Goal: Obtain resource: Download file/media

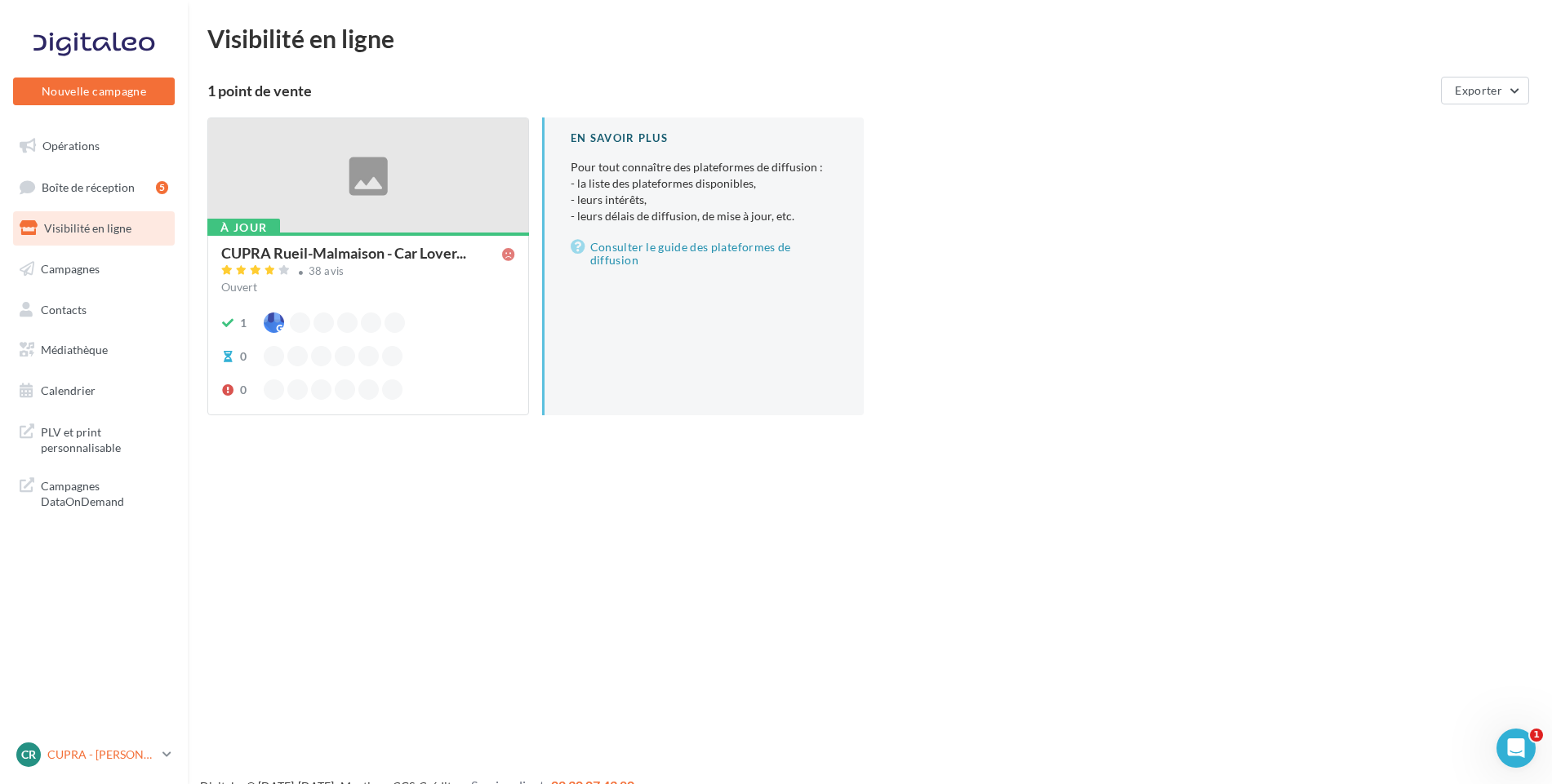
click at [129, 752] on p "CUPRA - [PERSON_NAME]" at bounding box center [102, 755] width 108 height 16
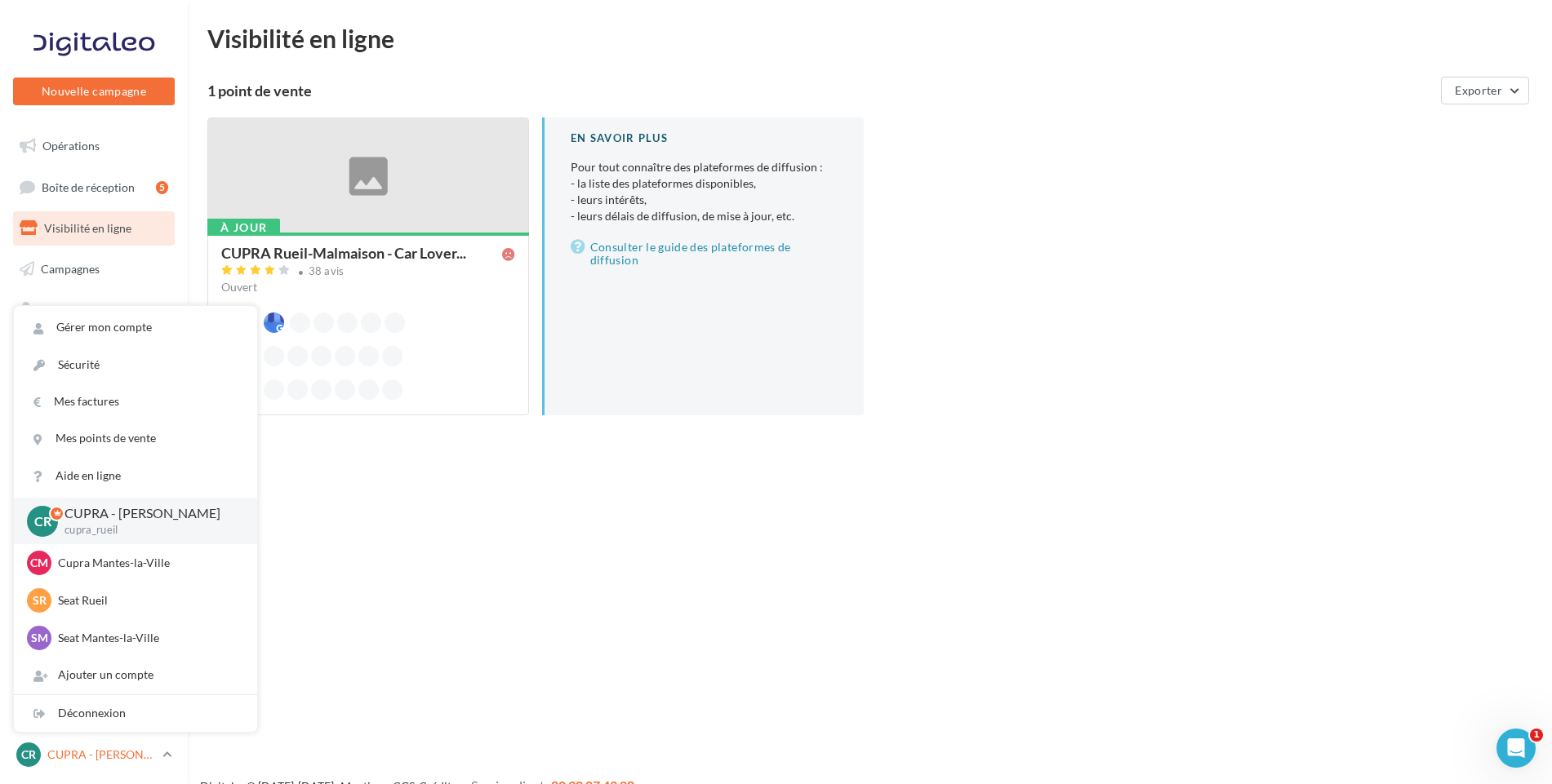
click at [129, 752] on p "CUPRA - [PERSON_NAME]" at bounding box center [102, 755] width 108 height 16
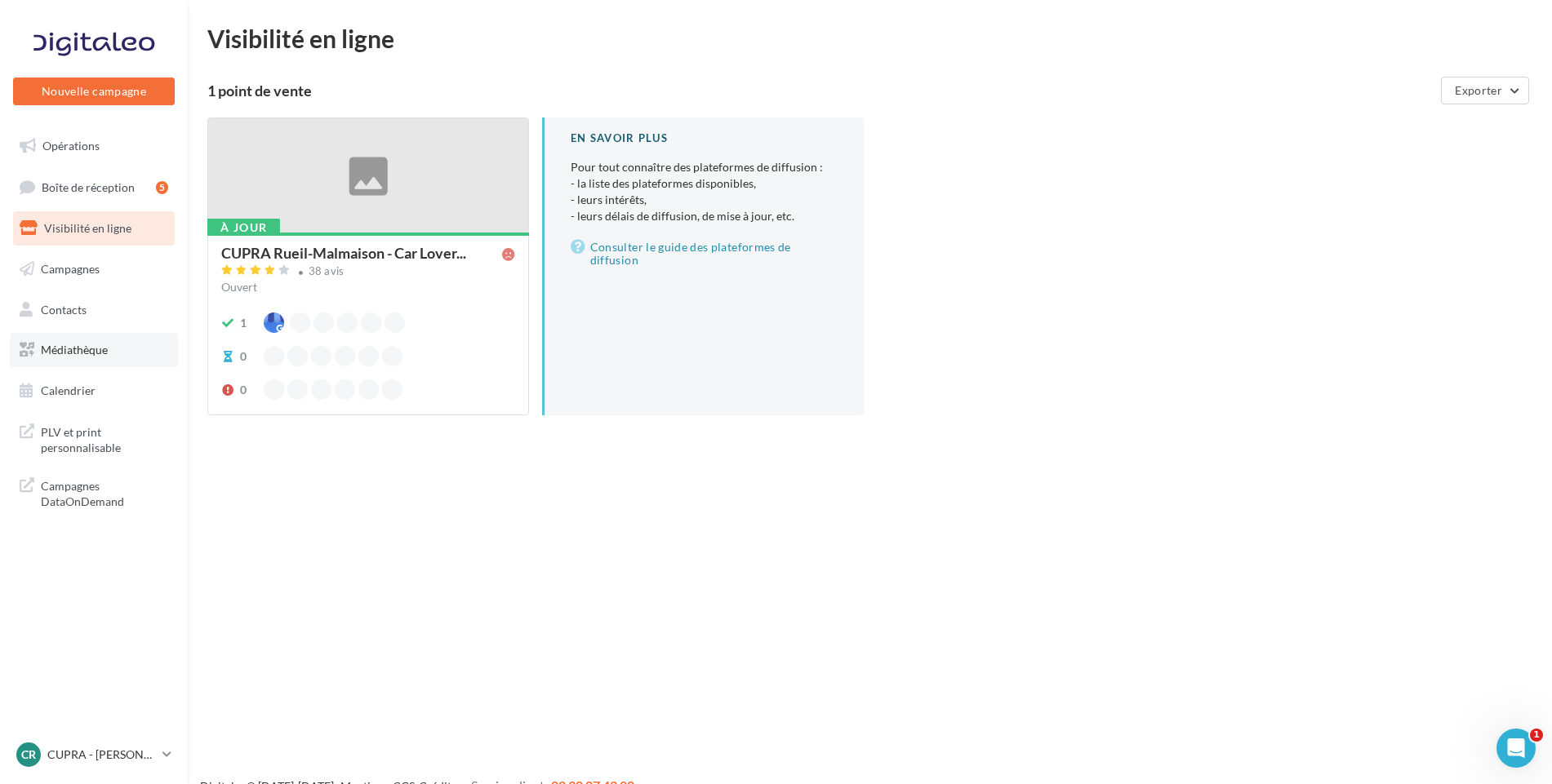
click at [84, 344] on span "Médiathèque" at bounding box center [74, 349] width 67 height 14
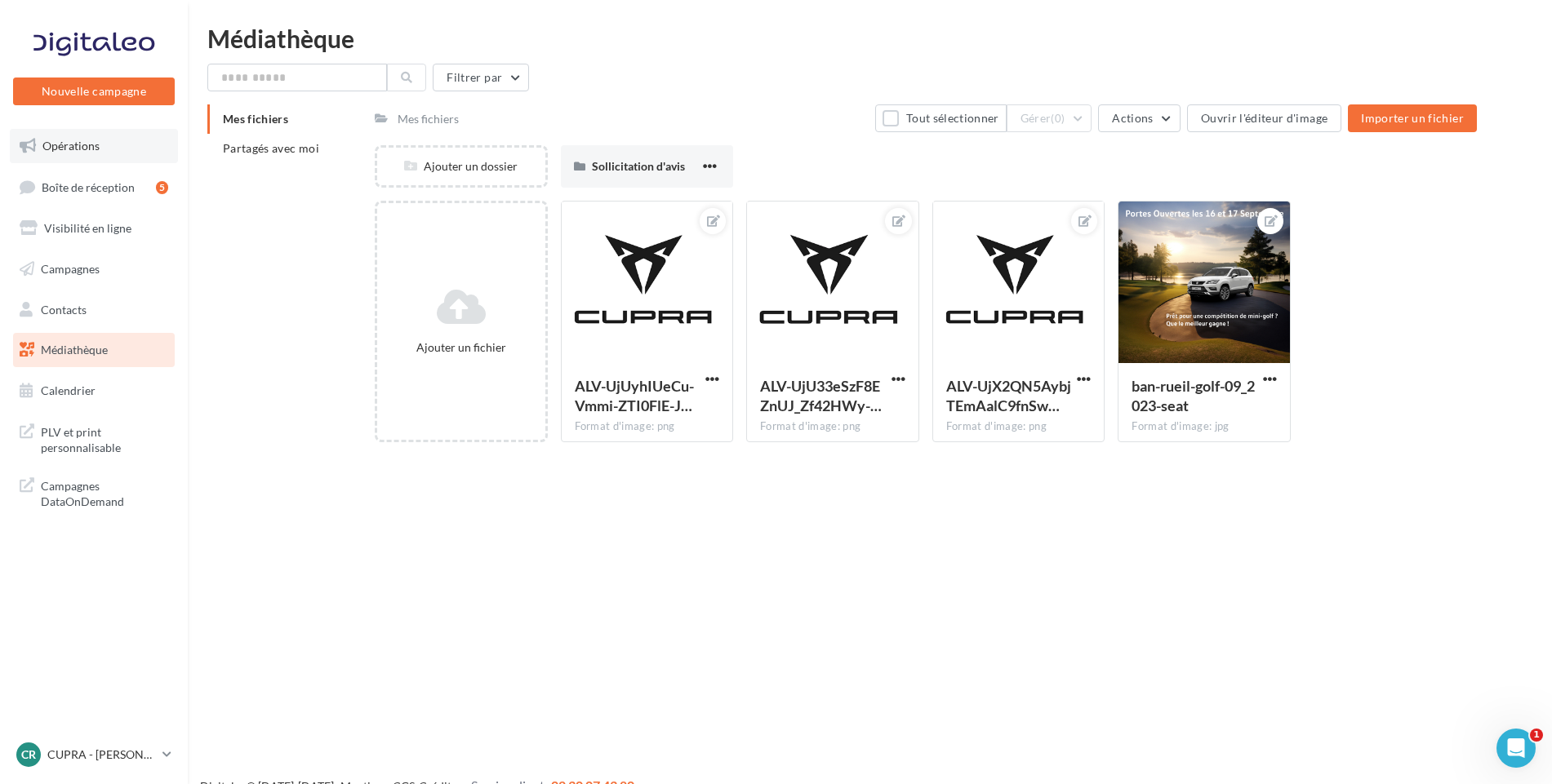
click at [102, 148] on link "Opérations" at bounding box center [93, 146] width 168 height 34
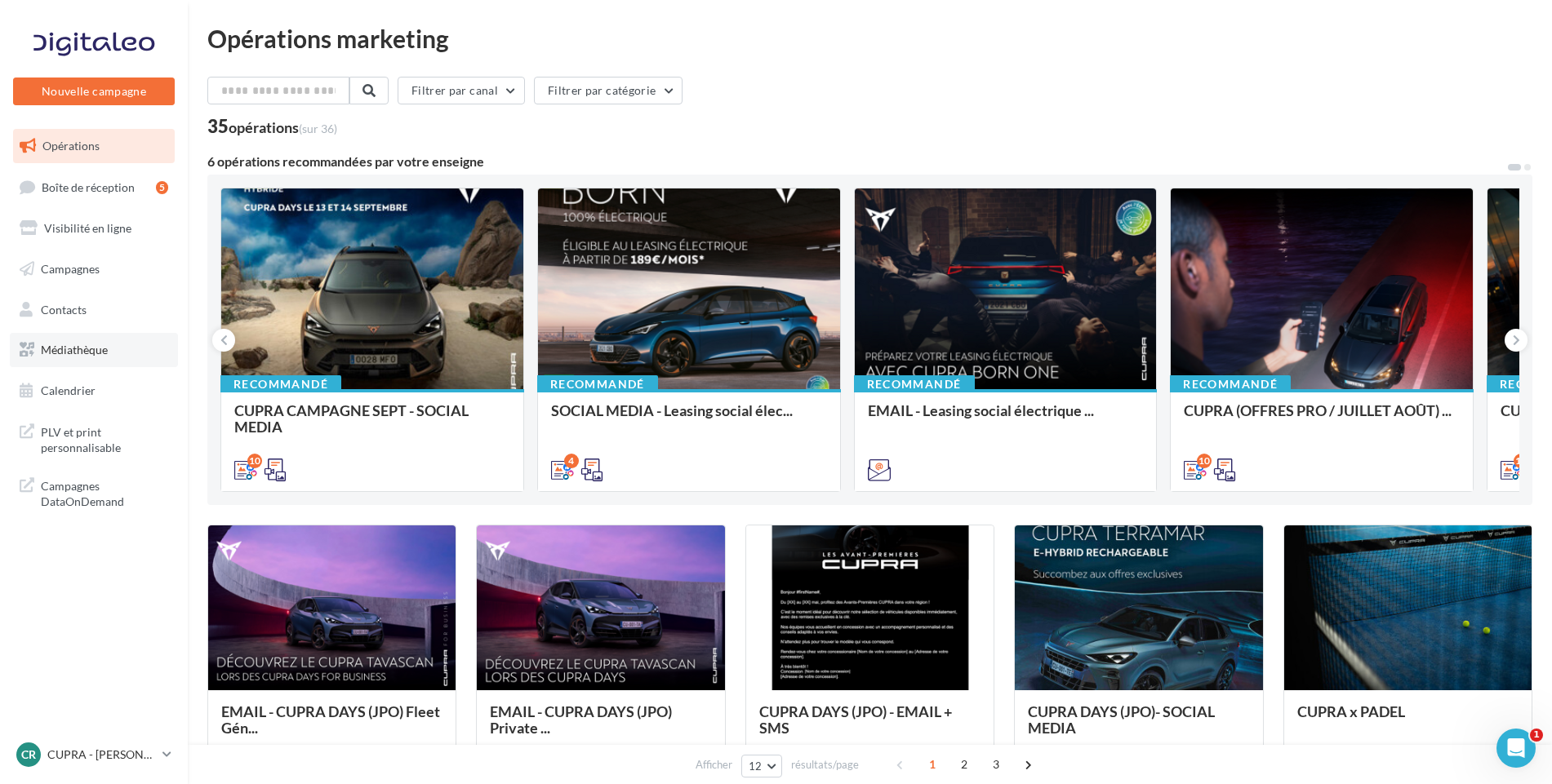
click at [84, 346] on span "Médiathèque" at bounding box center [74, 349] width 67 height 14
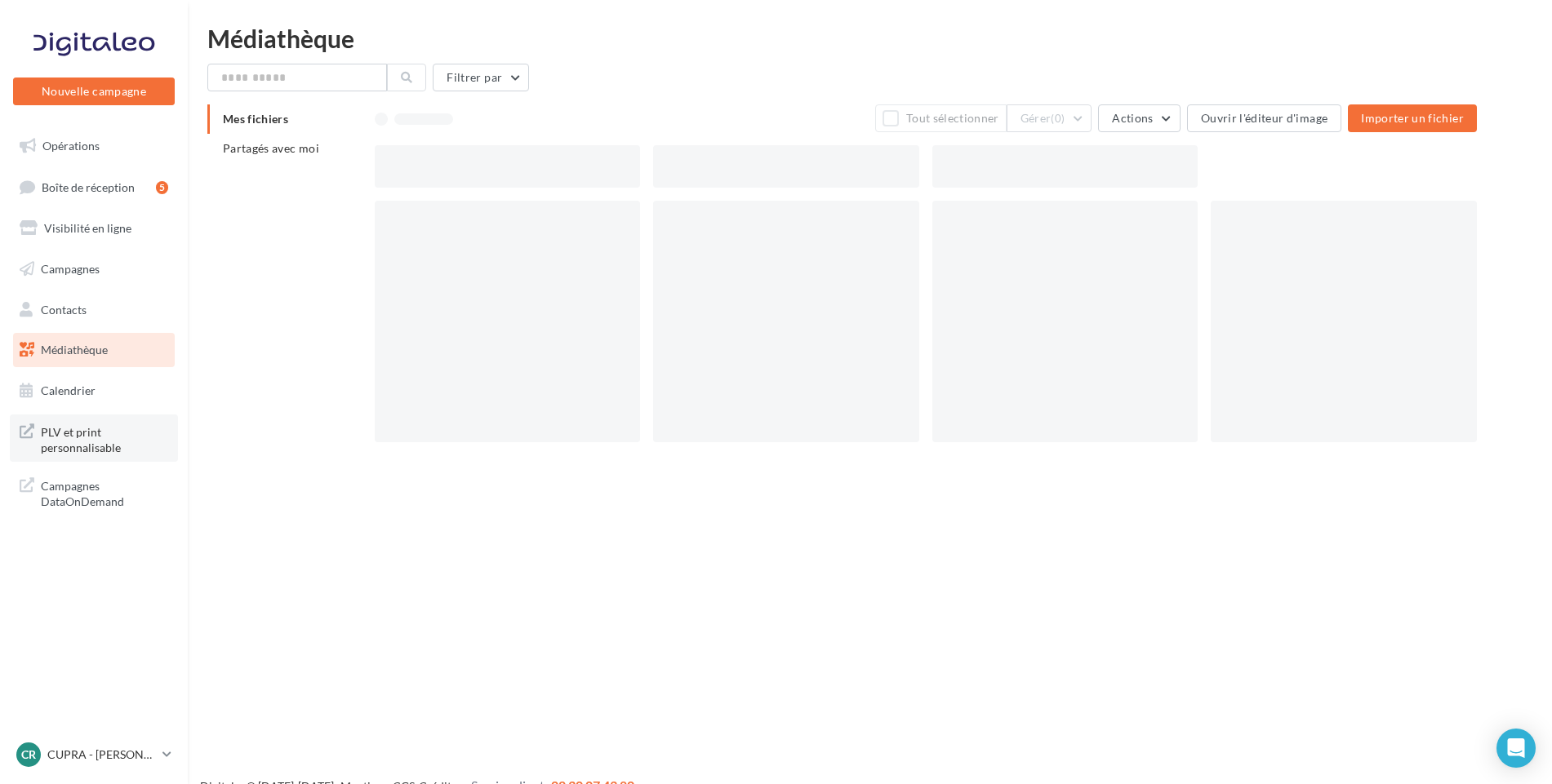
click at [88, 439] on span "PLV et print personnalisable" at bounding box center [104, 439] width 127 height 35
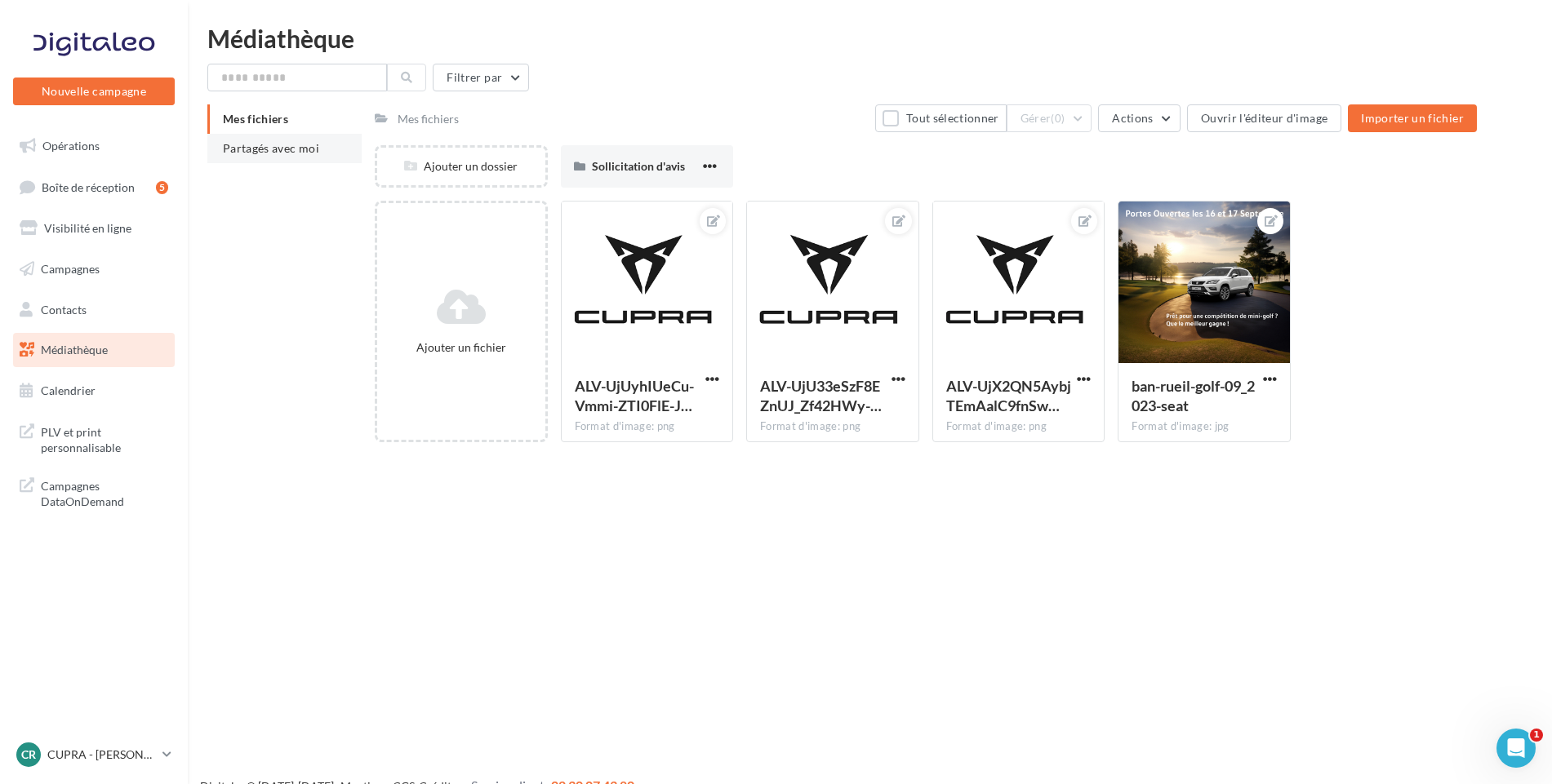
click at [292, 139] on li "Partagés avec moi" at bounding box center [284, 148] width 155 height 29
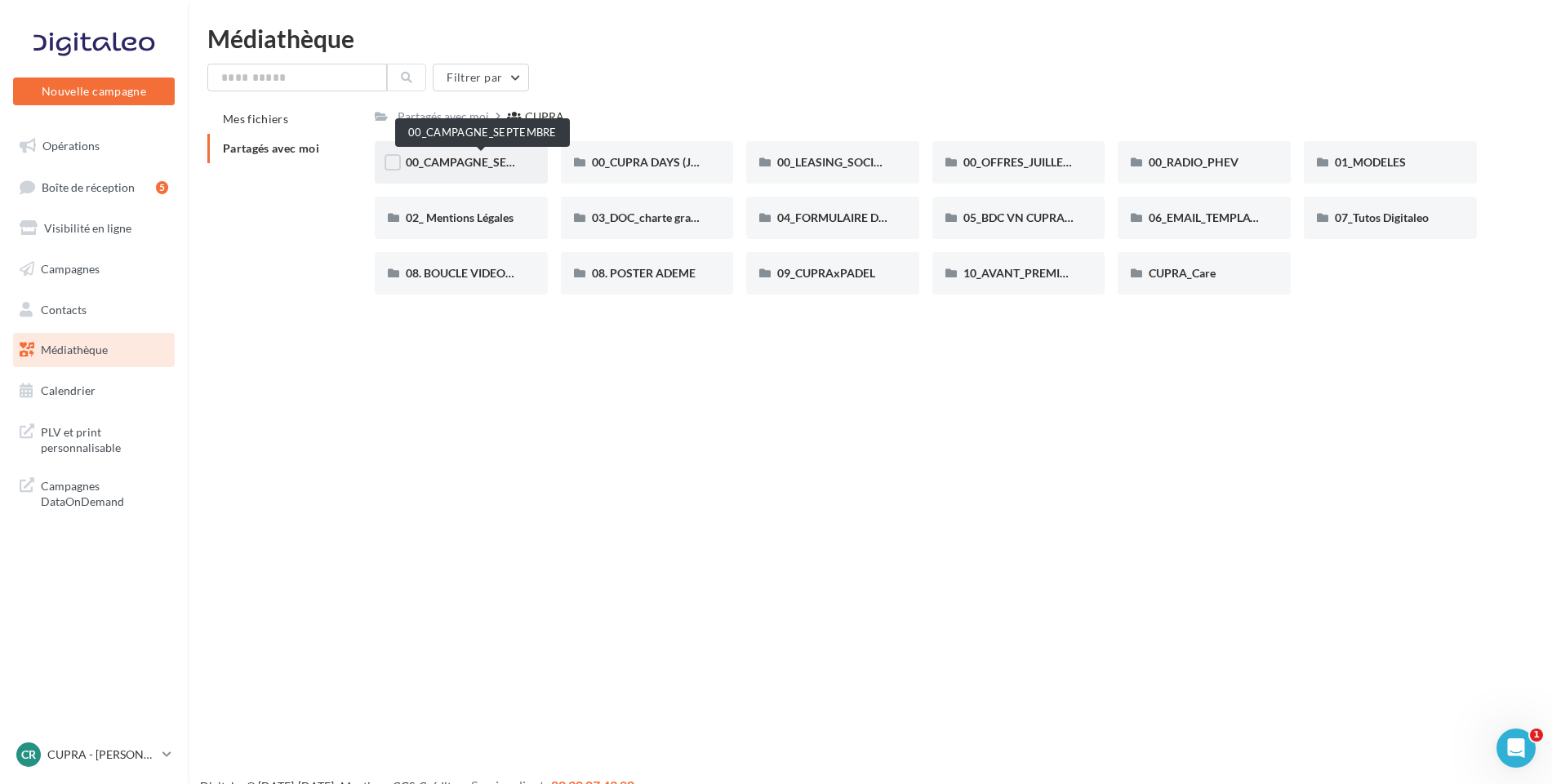
click at [496, 161] on span "00_CAMPAGNE_SEPTEMBRE" at bounding box center [481, 161] width 153 height 14
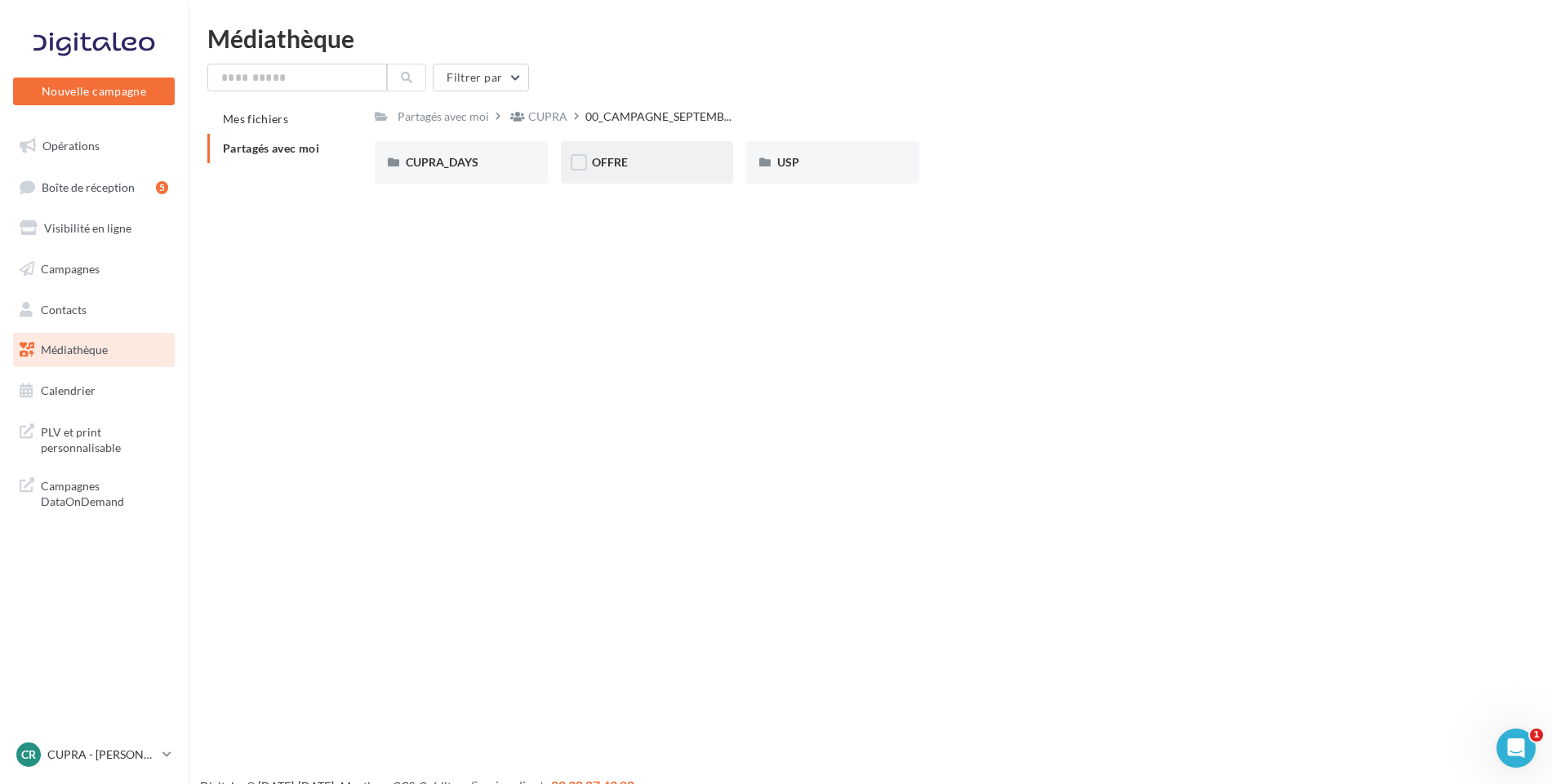
click at [659, 160] on div "OFFRE" at bounding box center [646, 162] width 111 height 16
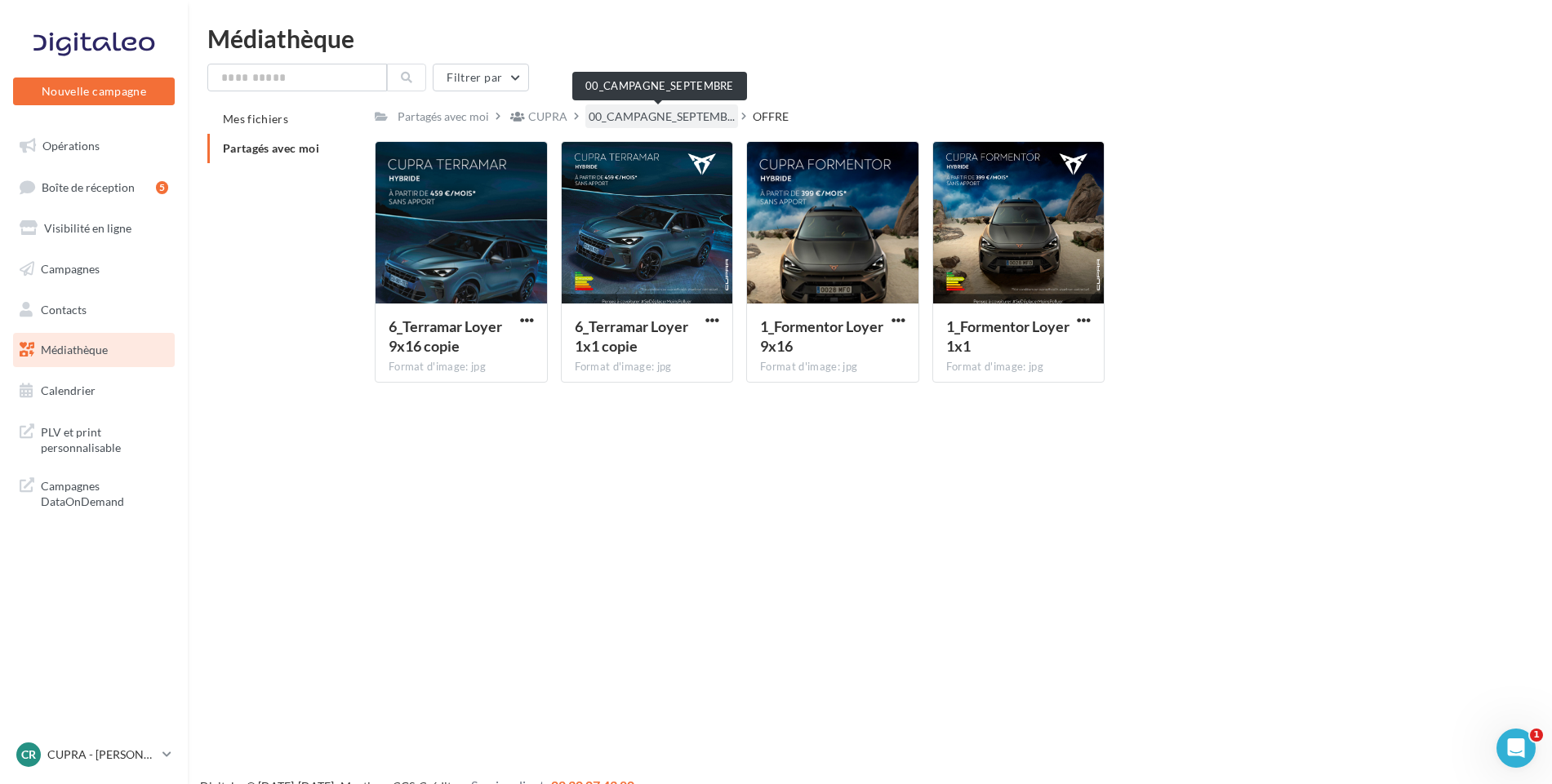
click at [626, 108] on span "00_CAMPAGNE_SEPTEMB..." at bounding box center [662, 116] width 146 height 16
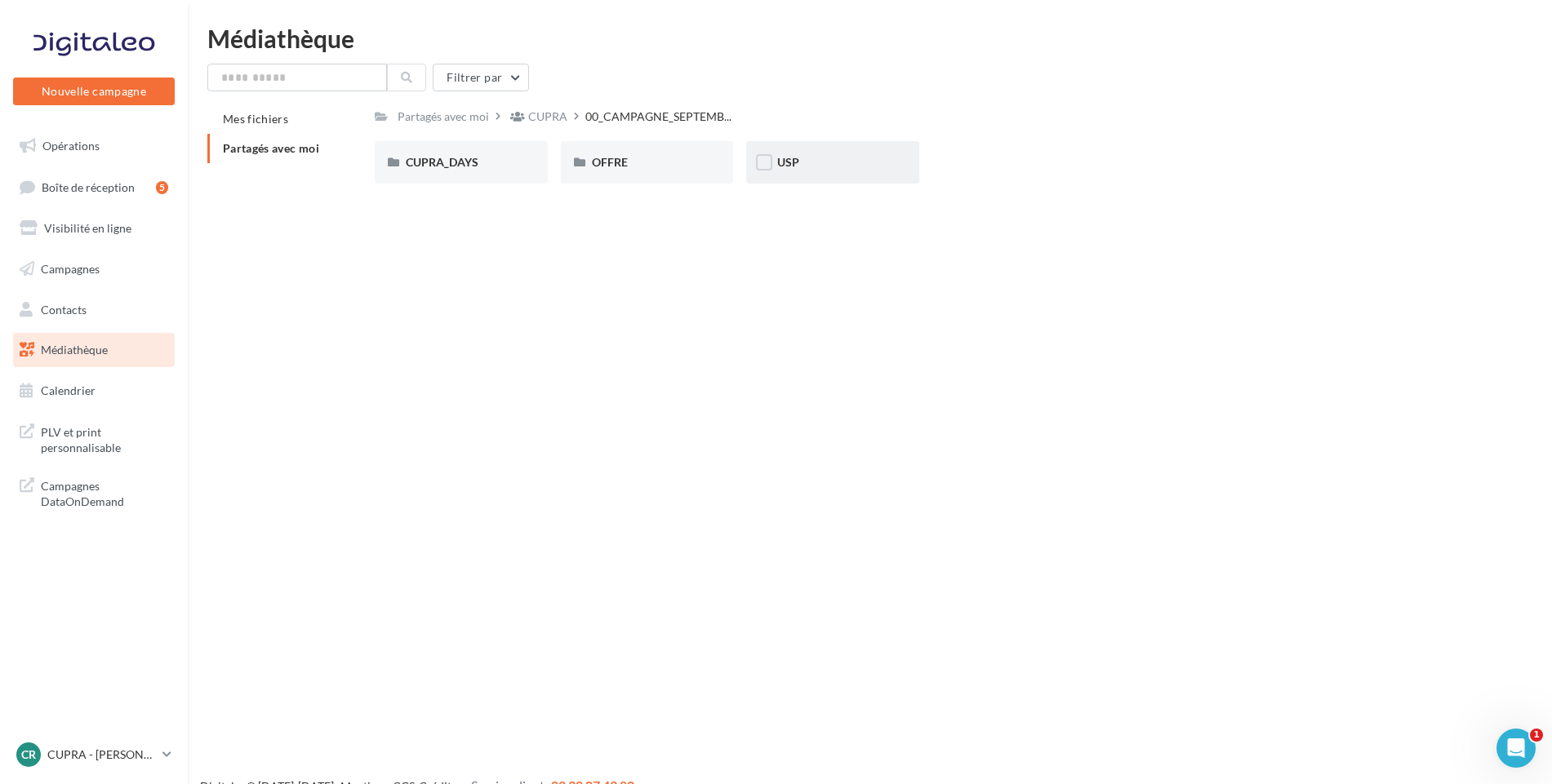
click at [803, 174] on div "USP" at bounding box center [832, 162] width 173 height 43
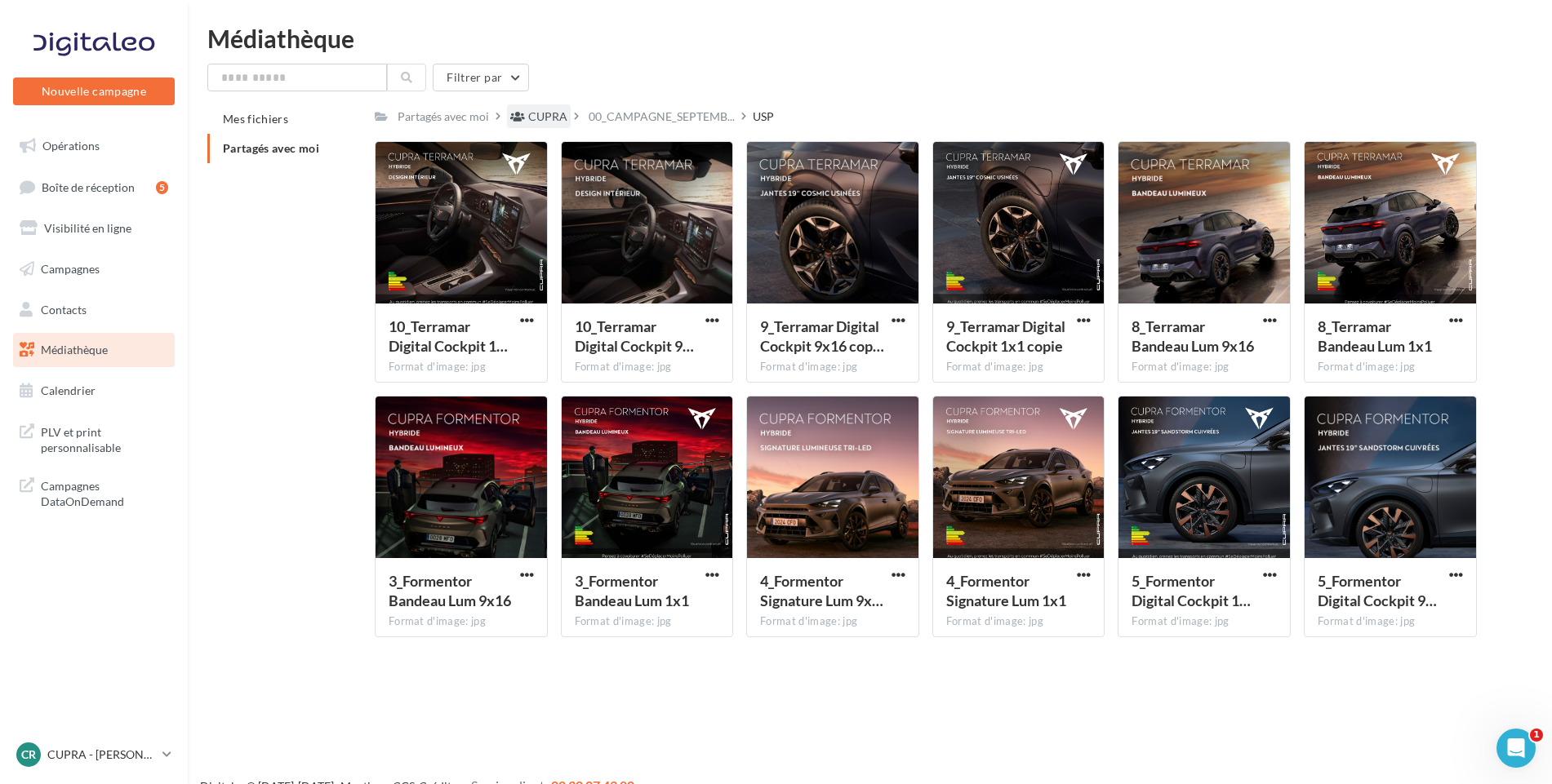
click at [544, 119] on div "CUPRA" at bounding box center [547, 116] width 39 height 16
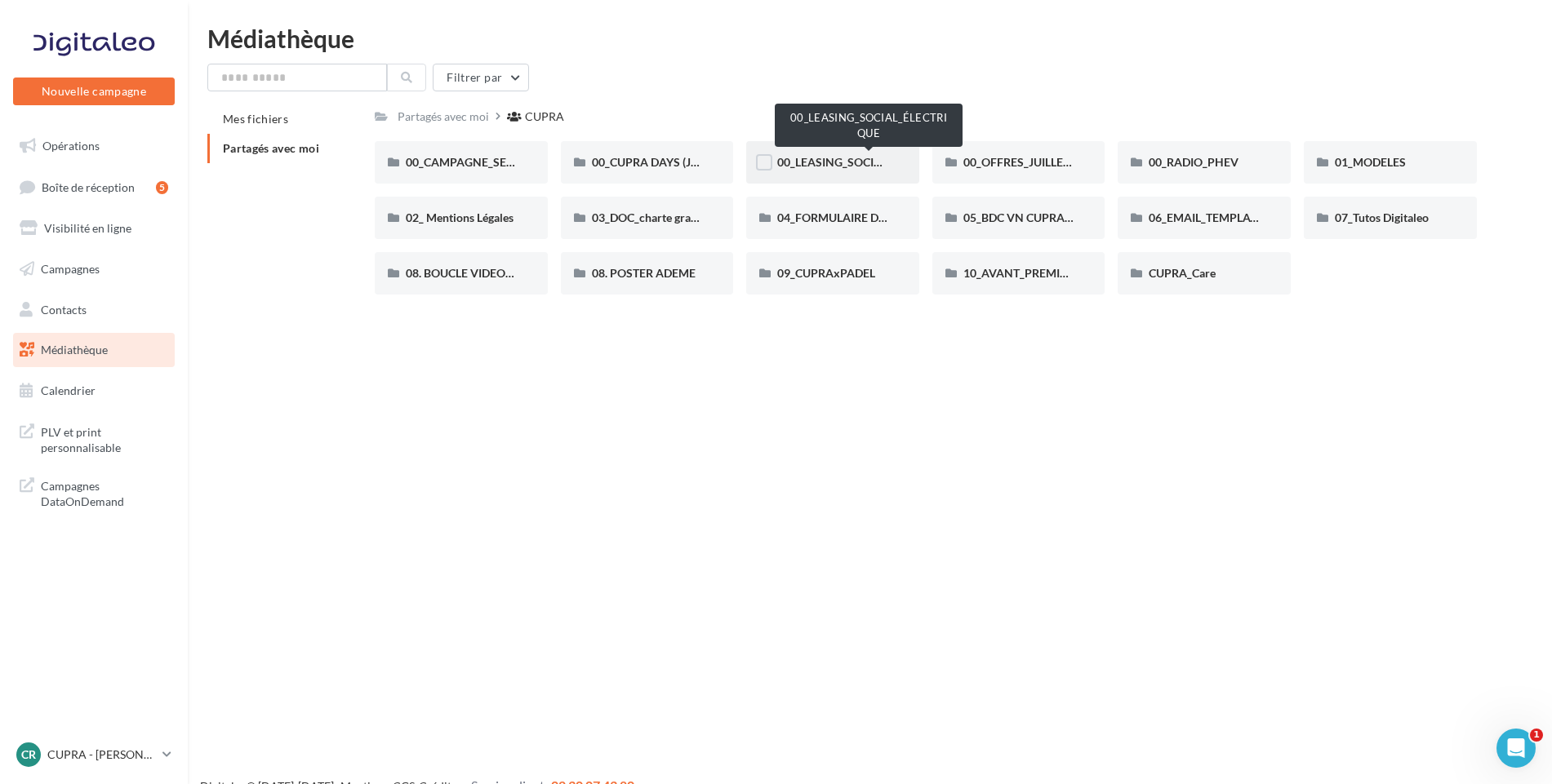
click at [799, 163] on span "00_LEASING_SOCIAL_ÉLECTRIQUE" at bounding box center [869, 161] width 182 height 14
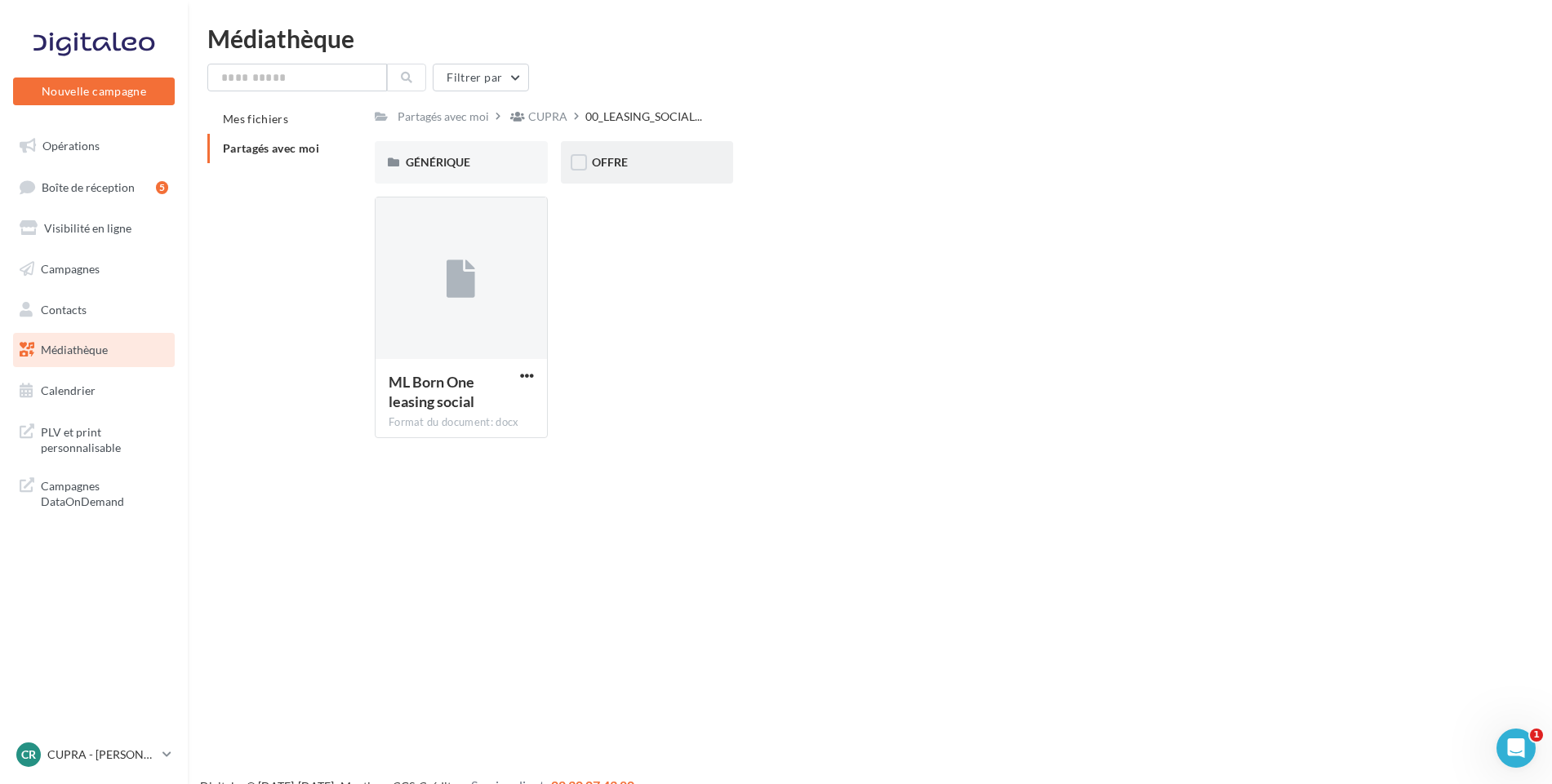
click at [638, 165] on div "OFFRE" at bounding box center [646, 162] width 111 height 16
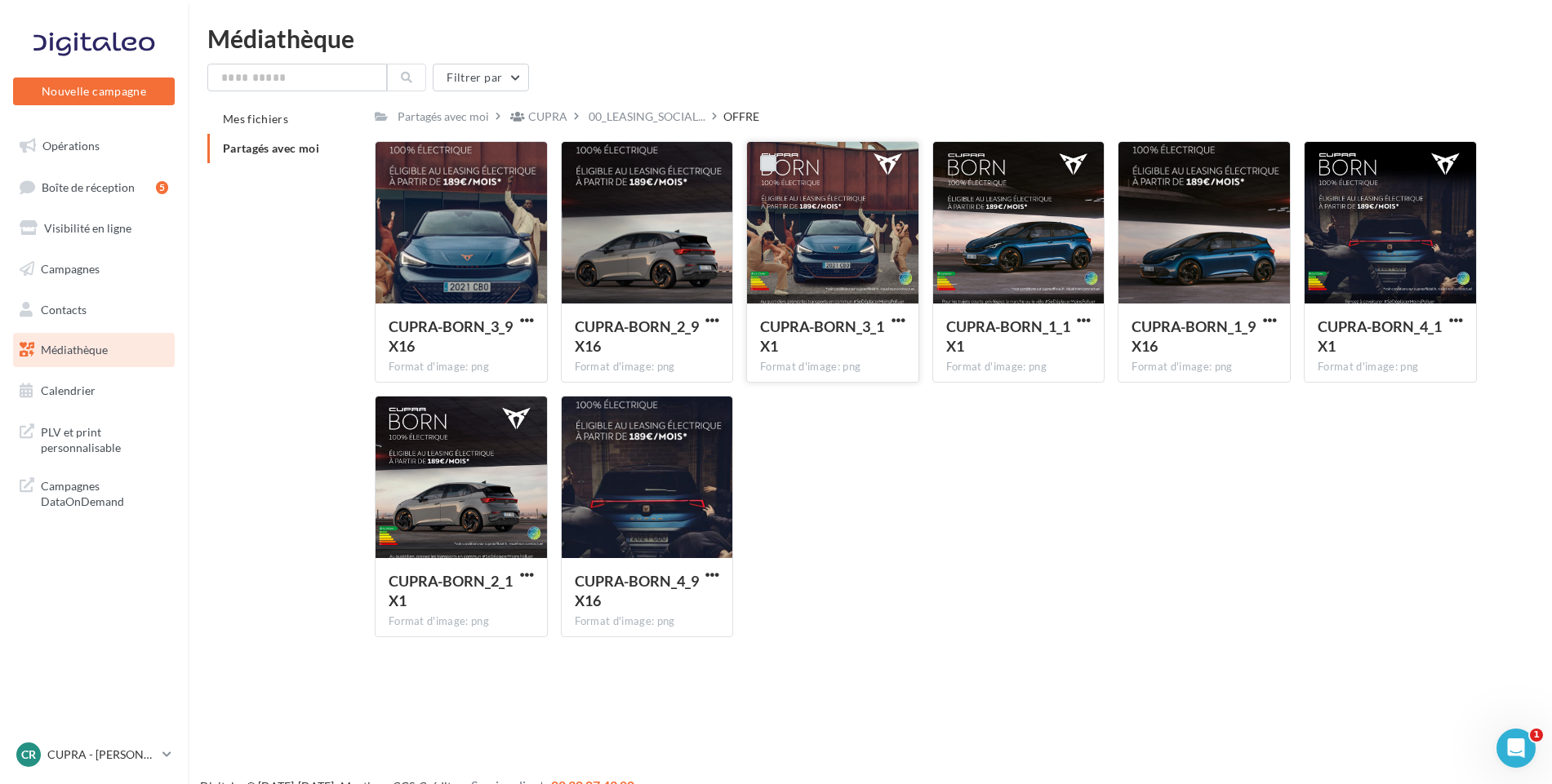
click at [769, 166] on label at bounding box center [768, 162] width 16 height 16
click at [770, 163] on icon at bounding box center [768, 163] width 11 height 11
click at [587, 159] on label at bounding box center [582, 162] width 16 height 16
click at [718, 314] on span "button" at bounding box center [712, 320] width 14 height 14
click at [683, 341] on button "Télécharger" at bounding box center [641, 352] width 163 height 43
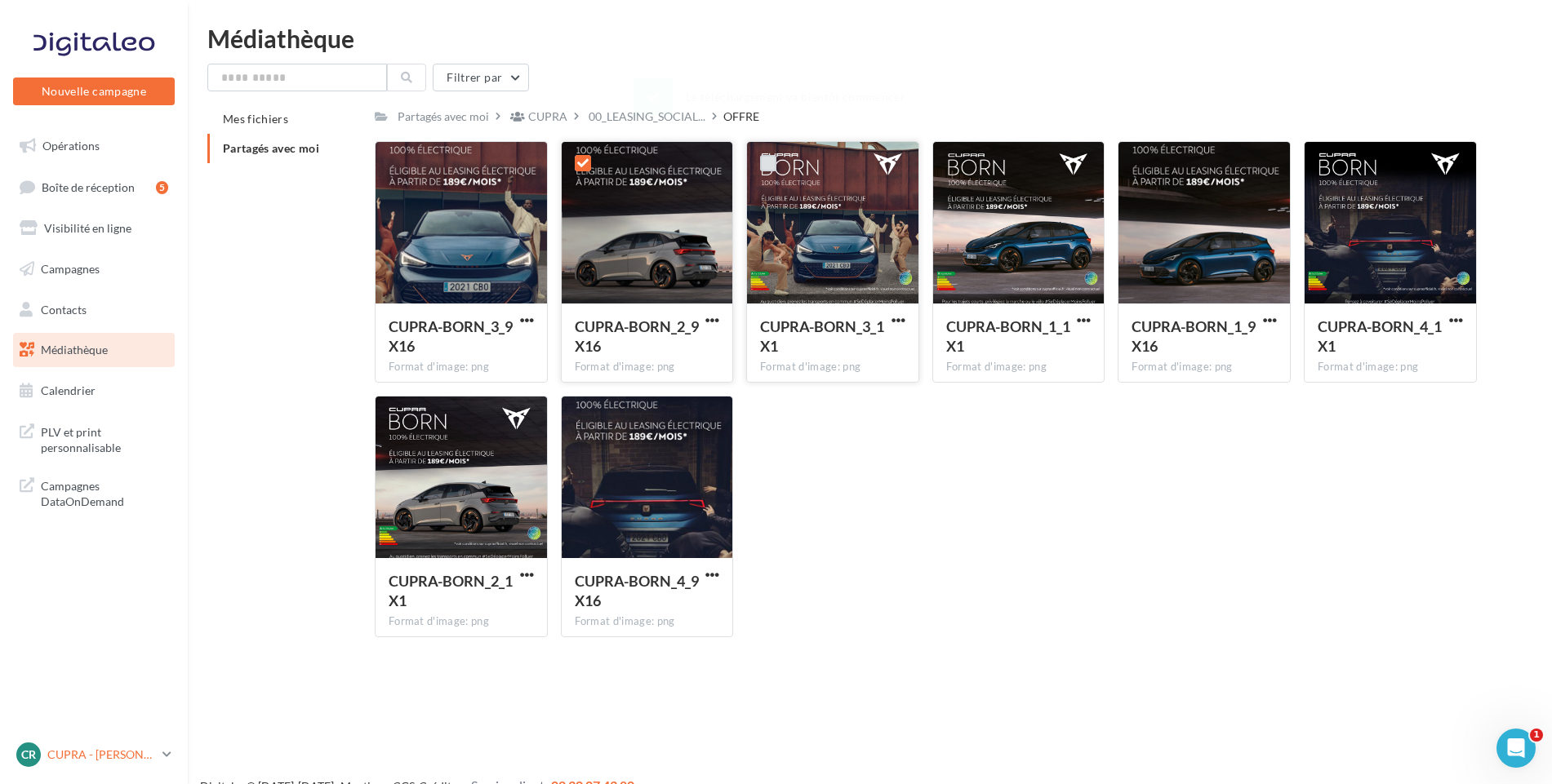
click at [103, 763] on div "CR CUPRA - RUEIL MALMAISON cupra_rueil" at bounding box center [85, 756] width 140 height 25
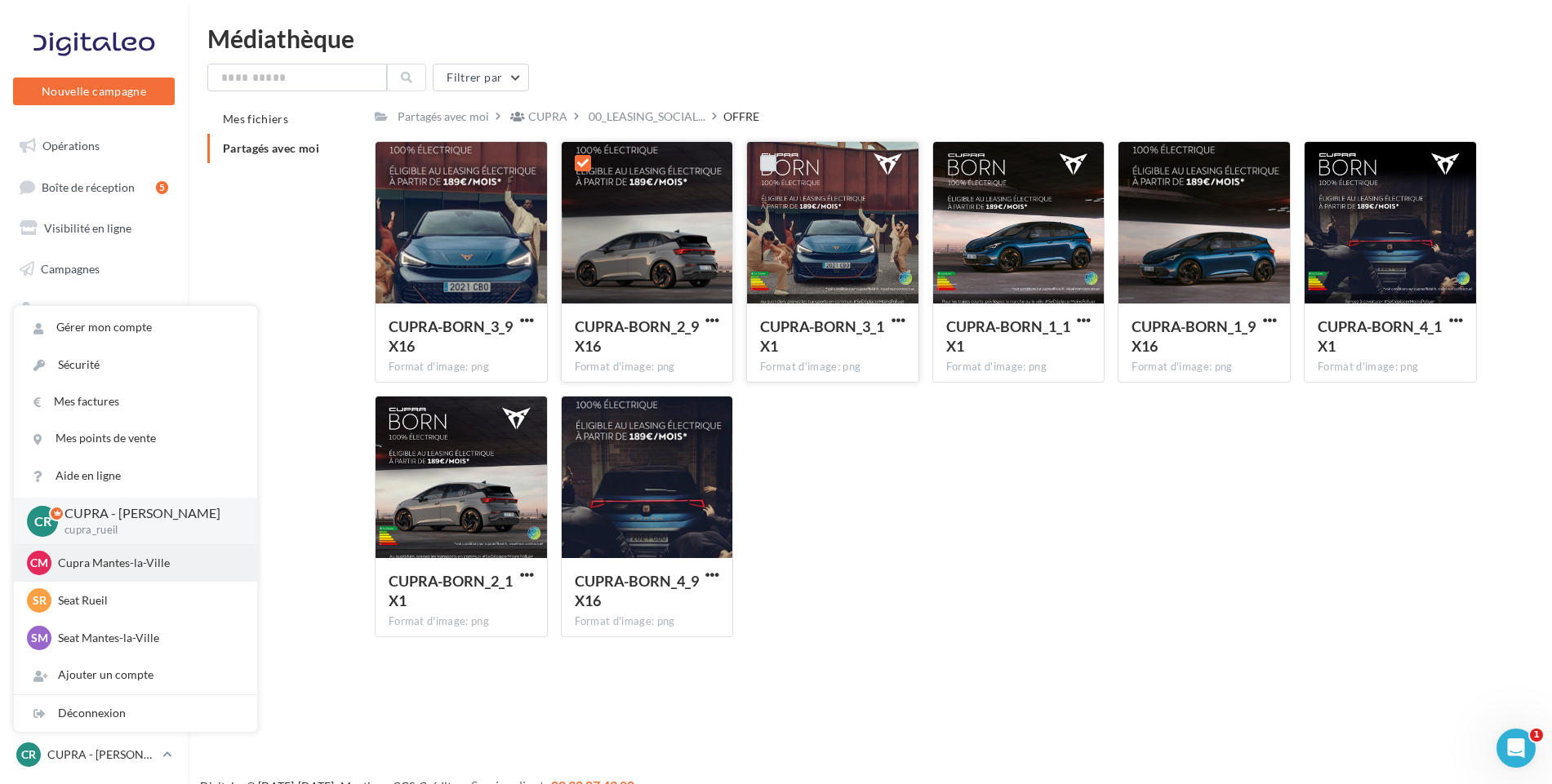
click at [149, 569] on p "Cupra Mantes-la-Ville" at bounding box center [147, 563] width 179 height 16
